Goal: Task Accomplishment & Management: Use online tool/utility

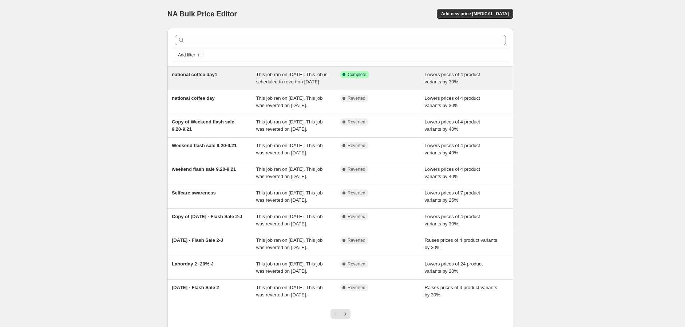
click at [394, 86] on div "Success Complete Complete" at bounding box center [382, 78] width 84 height 15
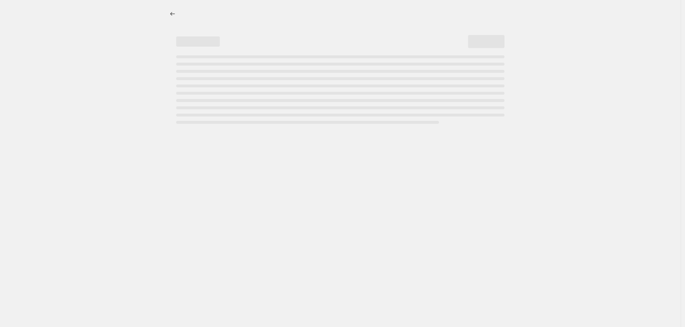
select select "percentage"
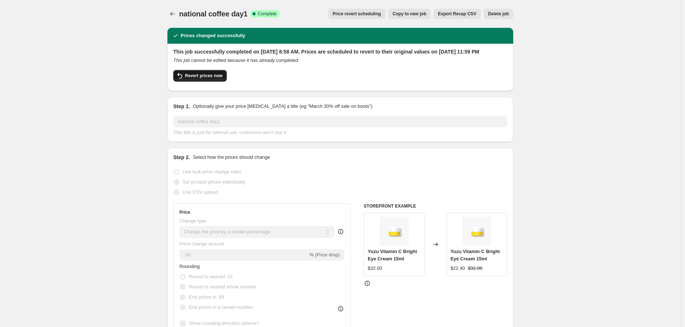
click at [206, 79] on span "Revert prices now" at bounding box center [203, 76] width 37 height 6
checkbox input "false"
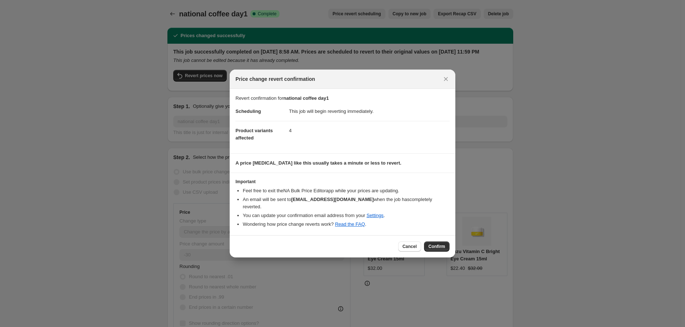
click at [438, 243] on span "Confirm" at bounding box center [436, 246] width 17 height 6
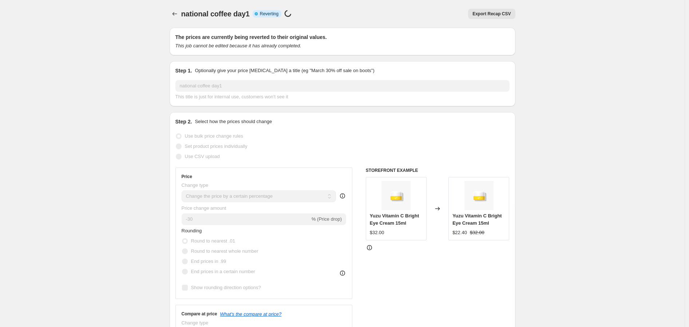
select select "percentage"
checkbox input "true"
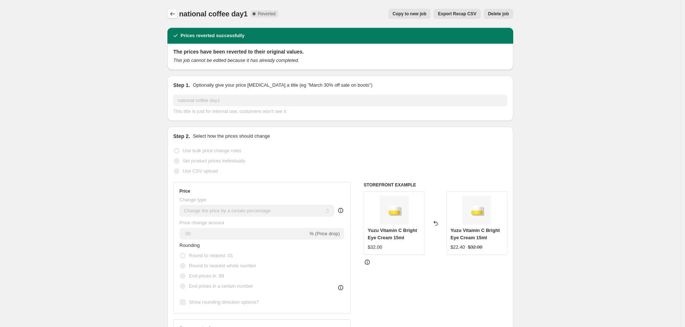
click at [170, 14] on button "Price change jobs" at bounding box center [172, 14] width 10 height 10
